Goal: Feedback & Contribution: Leave review/rating

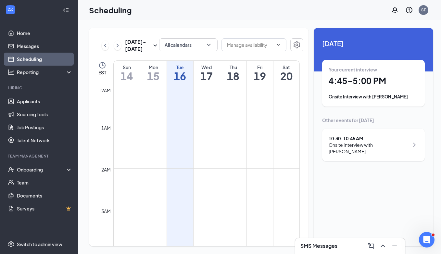
scroll to position [368, 0]
click at [344, 83] on h1 "4:45 - 5:00 PM" at bounding box center [374, 80] width 90 height 11
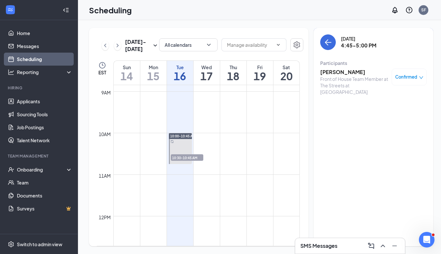
click at [349, 70] on h3 "[PERSON_NAME]" at bounding box center [354, 72] width 68 height 7
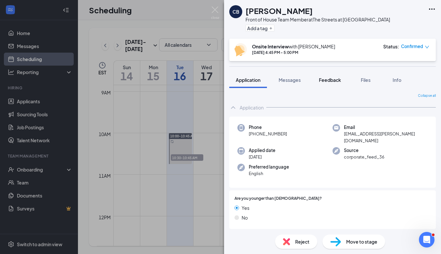
click at [328, 83] on span "Feedback" at bounding box center [330, 80] width 22 height 6
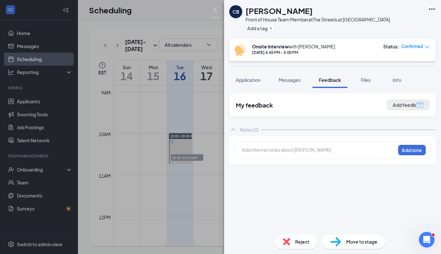
drag, startPoint x: 412, startPoint y: 112, endPoint x: 415, endPoint y: 105, distance: 7.4
click at [415, 105] on div "My feedback Add feedback" at bounding box center [332, 104] width 207 height 23
click at [415, 105] on button "Add feedback" at bounding box center [408, 105] width 42 height 10
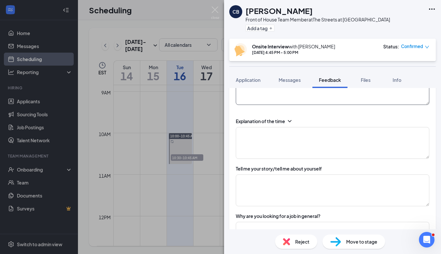
scroll to position [116, 0]
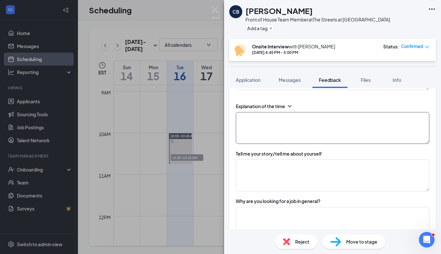
click at [385, 127] on textarea at bounding box center [333, 128] width 194 height 32
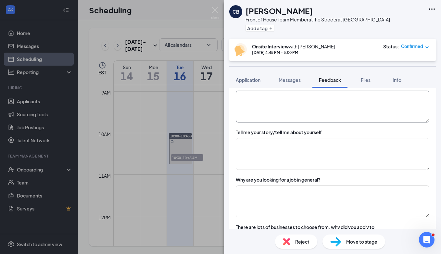
scroll to position [157, 0]
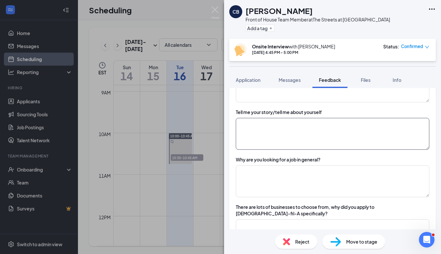
click at [415, 138] on textarea at bounding box center [333, 134] width 194 height 32
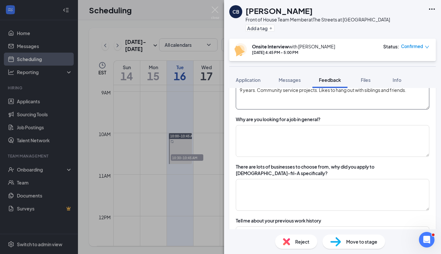
scroll to position [198, 0]
type textarea "Freshman at [GEOGRAPHIC_DATA], in clubs Student Government and HOSA. Girl Scout…"
click at [414, 140] on textarea at bounding box center [333, 141] width 194 height 32
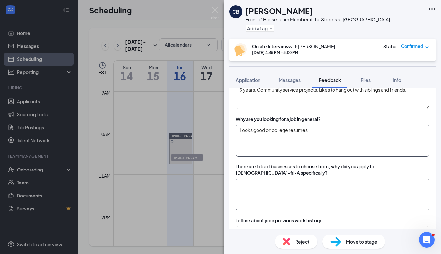
type textarea "Looks good on college resumes."
click at [404, 195] on textarea at bounding box center [333, 195] width 194 height 32
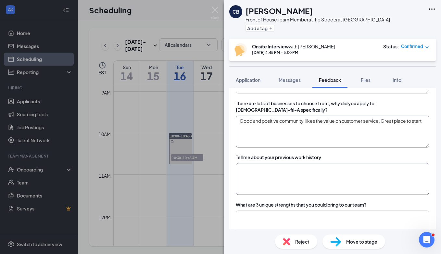
scroll to position [262, 0]
type textarea "Good and positive community, likes the value on customer service. Great place t…"
click at [378, 189] on textarea at bounding box center [333, 178] width 194 height 32
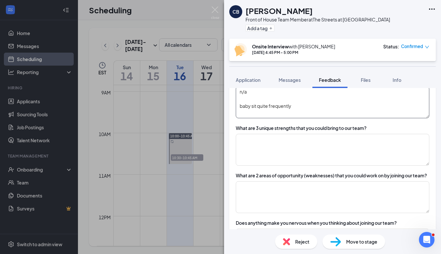
scroll to position [353, 0]
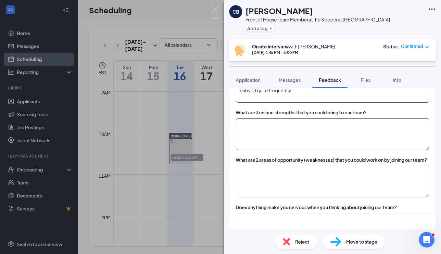
type textarea "n/a baby sit quite frequently"
click at [403, 128] on textarea at bounding box center [333, 134] width 194 height 32
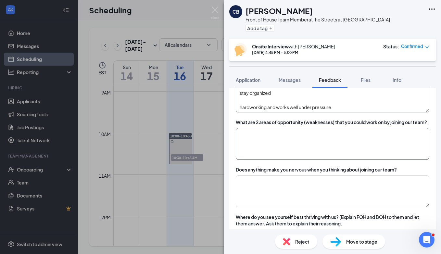
type textarea "quite reliable pretty responsible stay organized hardworking and works well und…"
click at [397, 147] on textarea at bounding box center [333, 144] width 194 height 32
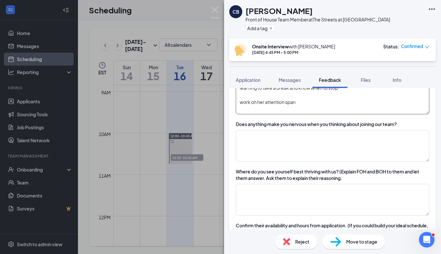
scroll to position [448, 0]
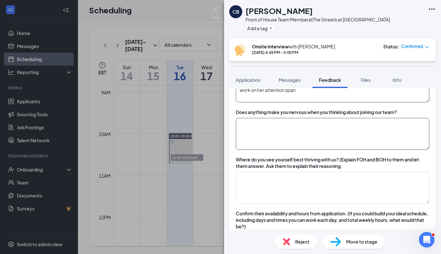
type textarea "learning to take a break and know when to stop work on her attention span"
click at [378, 141] on textarea at bounding box center [333, 134] width 194 height 32
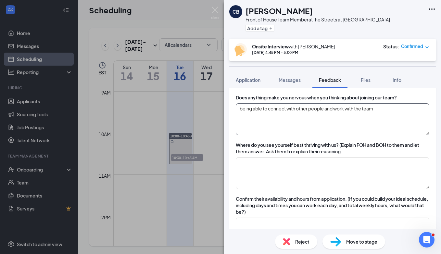
scroll to position [467, 0]
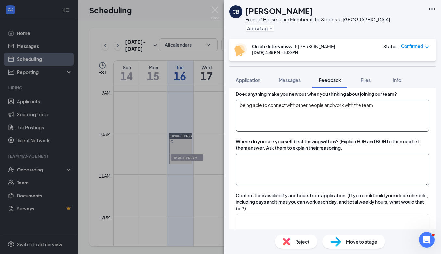
type textarea "being able to connect with other people and work with the team"
click at [403, 172] on textarea at bounding box center [333, 170] width 194 height 32
type textarea "FOH"
click at [397, 127] on textarea "being able to connect with other people and work with the team" at bounding box center [333, 116] width 194 height 32
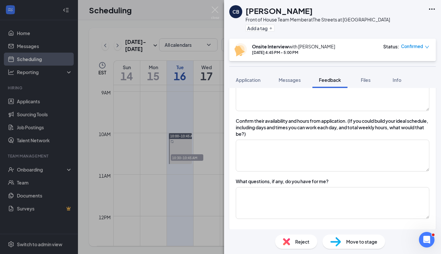
scroll to position [545, 0]
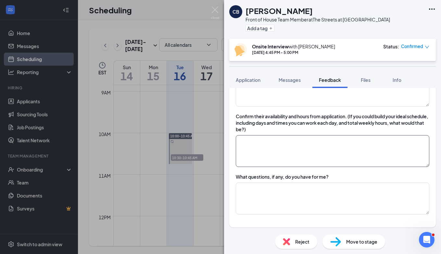
click at [368, 146] on textarea at bounding box center [333, 151] width 194 height 32
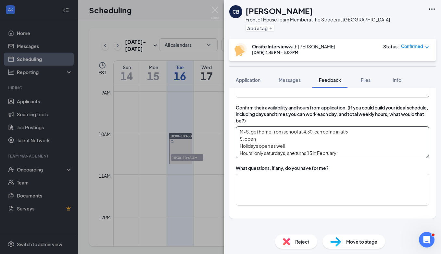
type textarea "M-S: get home from school at 4:30, can come in at 5 S: open Holidays open as we…"
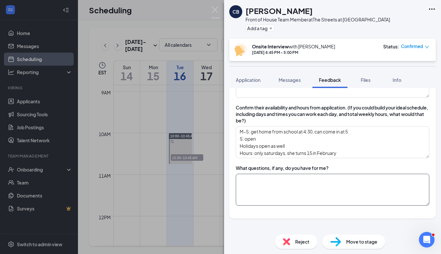
drag, startPoint x: 368, startPoint y: 146, endPoint x: 346, endPoint y: 189, distance: 48.4
click at [346, 189] on textarea at bounding box center [333, 190] width 194 height 32
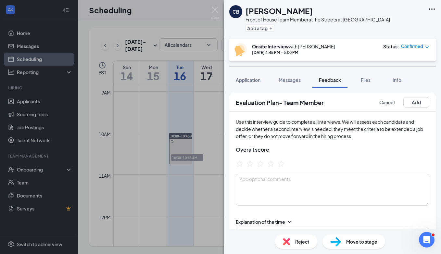
scroll to position [0, 0]
type textarea "what does the training process look like? what qualities are you looking for?"
click at [263, 160] on icon "StarBorder" at bounding box center [260, 164] width 8 height 8
click at [409, 106] on button "Add" at bounding box center [417, 102] width 26 height 10
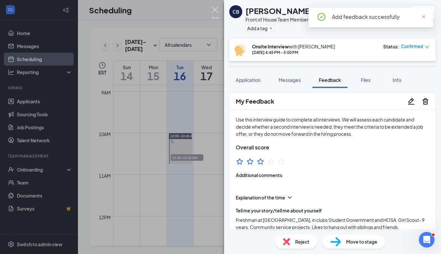
click at [217, 8] on img at bounding box center [215, 12] width 8 height 13
